Goal: Find specific page/section: Find specific page/section

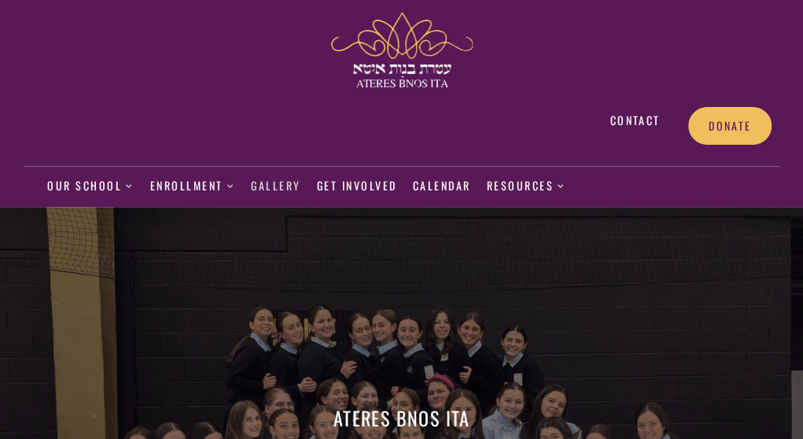
click at [301, 168] on link "Gallery" at bounding box center [276, 186] width 50 height 36
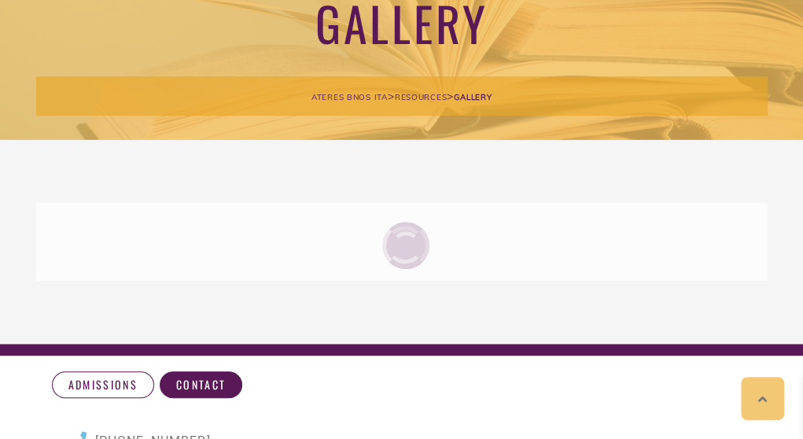
scroll to position [277, 0]
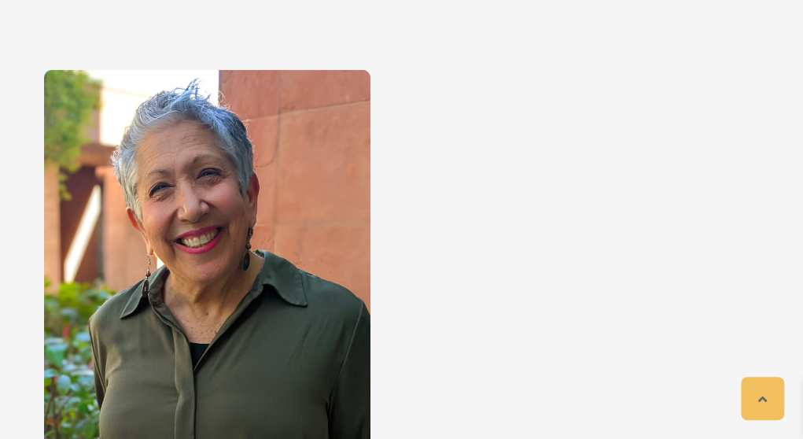
scroll to position [1799, 0]
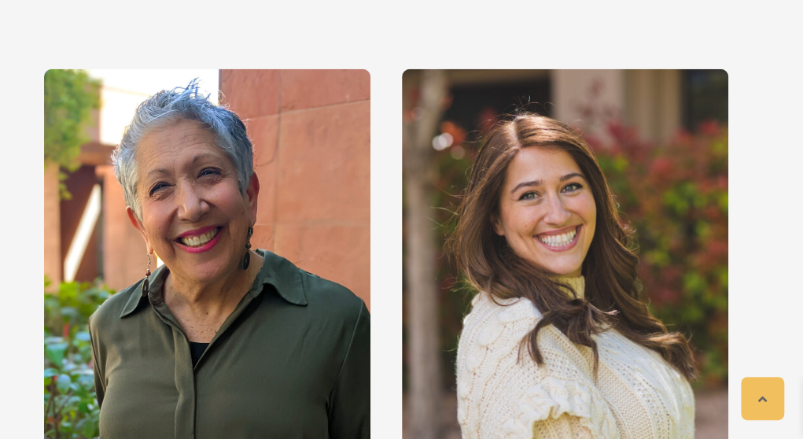
click at [497, 181] on img at bounding box center [565, 286] width 327 height 435
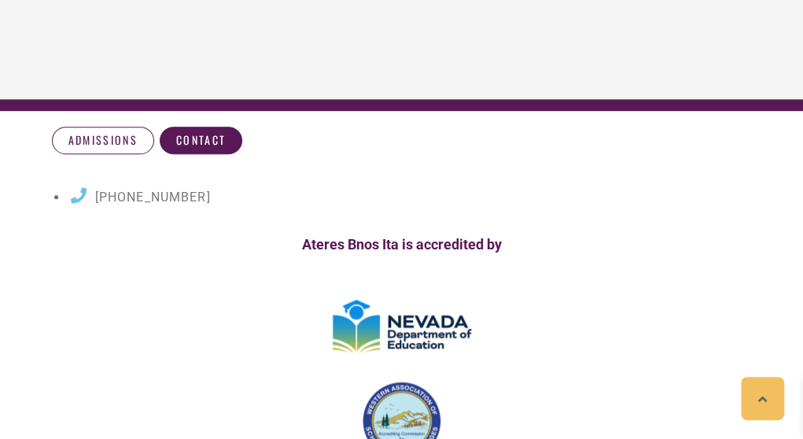
scroll to position [10022, 0]
